Goal: Find specific page/section: Find specific page/section

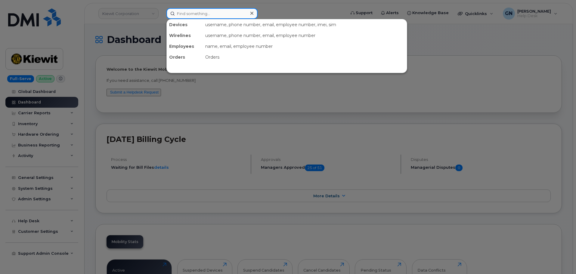
click at [186, 17] on input at bounding box center [211, 13] width 91 height 11
paste input "5189486447"
type input "5189486447"
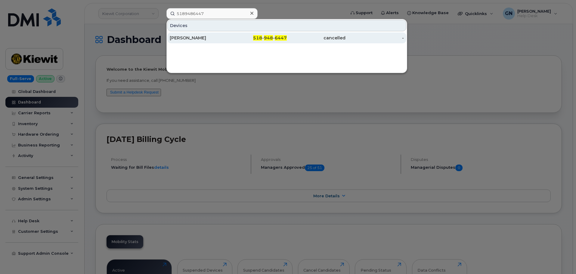
click at [205, 36] on div "JACOB BERG" at bounding box center [199, 38] width 59 height 6
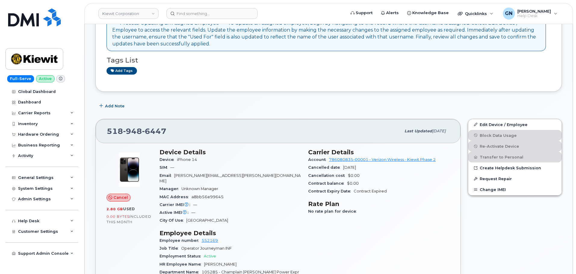
scroll to position [60, 0]
click at [211, 15] on input at bounding box center [211, 13] width 91 height 11
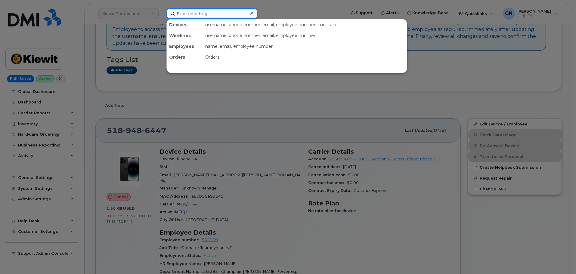
paste input "8382027939"
type input "8382027939"
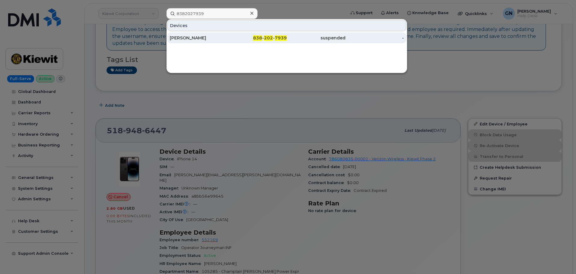
click at [232, 39] on div "838 - 202 - 7939" at bounding box center [257, 38] width 59 height 6
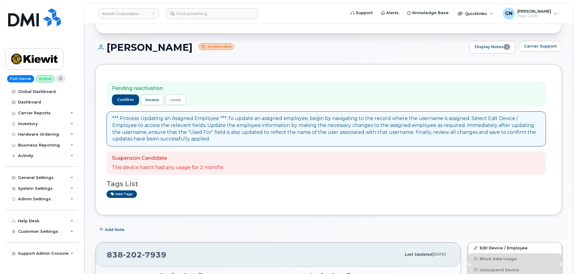
scroll to position [30, 0]
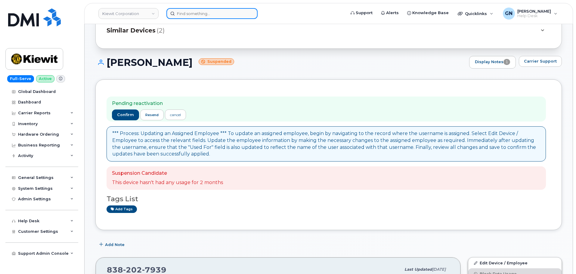
click at [214, 14] on input at bounding box center [211, 13] width 91 height 11
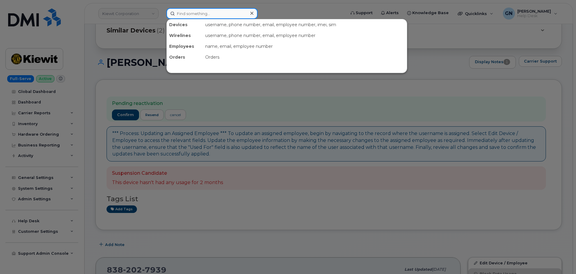
paste input "5189486447"
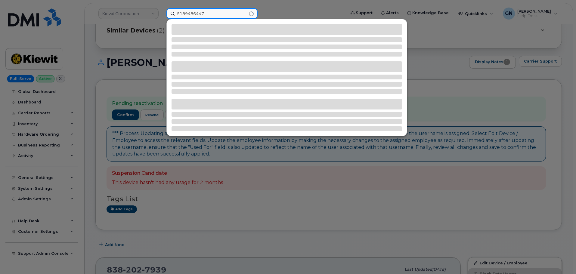
type input "5189486447"
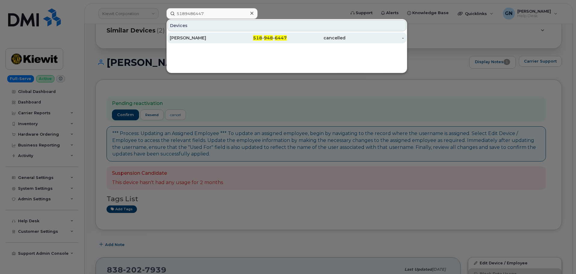
click at [205, 39] on div "JACOB BERG" at bounding box center [199, 38] width 59 height 6
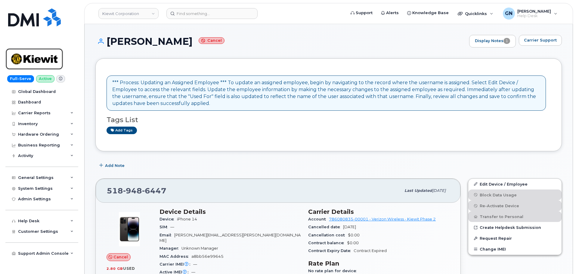
drag, startPoint x: 29, startPoint y: 56, endPoint x: 42, endPoint y: 52, distance: 13.2
click at [29, 56] on img at bounding box center [34, 58] width 46 height 17
